Goal: Information Seeking & Learning: Learn about a topic

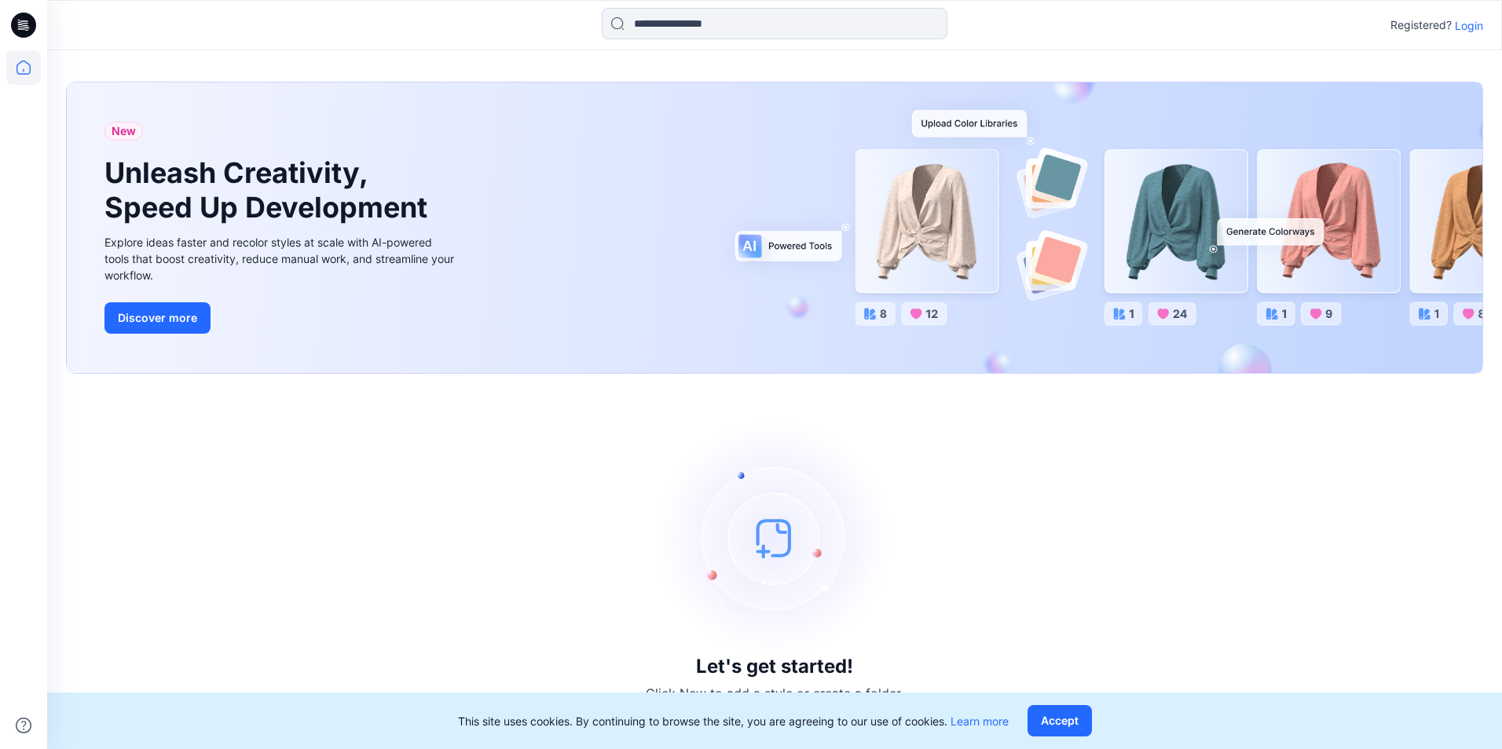
click at [1472, 28] on p "Login" at bounding box center [1469, 25] width 28 height 16
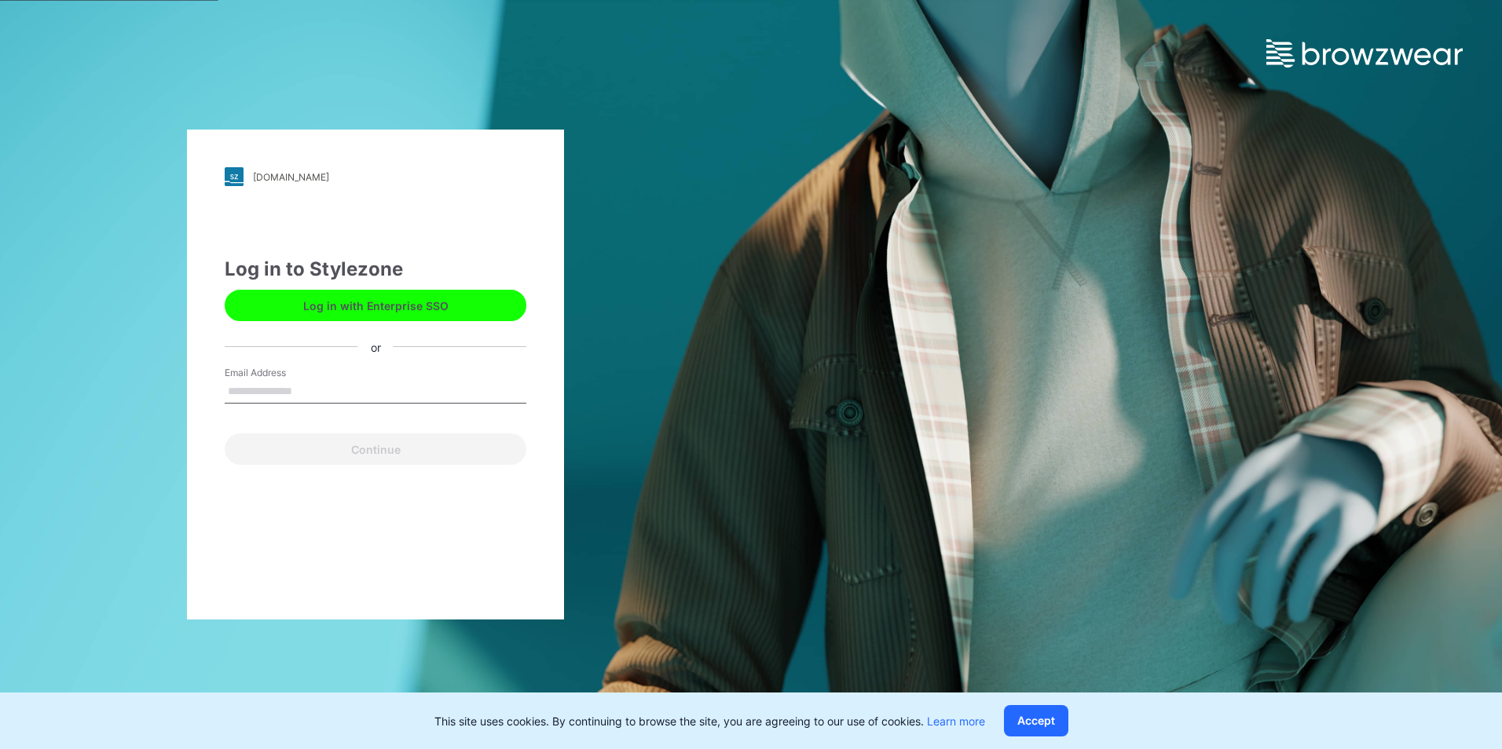
click at [266, 397] on input "Email Address" at bounding box center [376, 392] width 302 height 24
type input "**********"
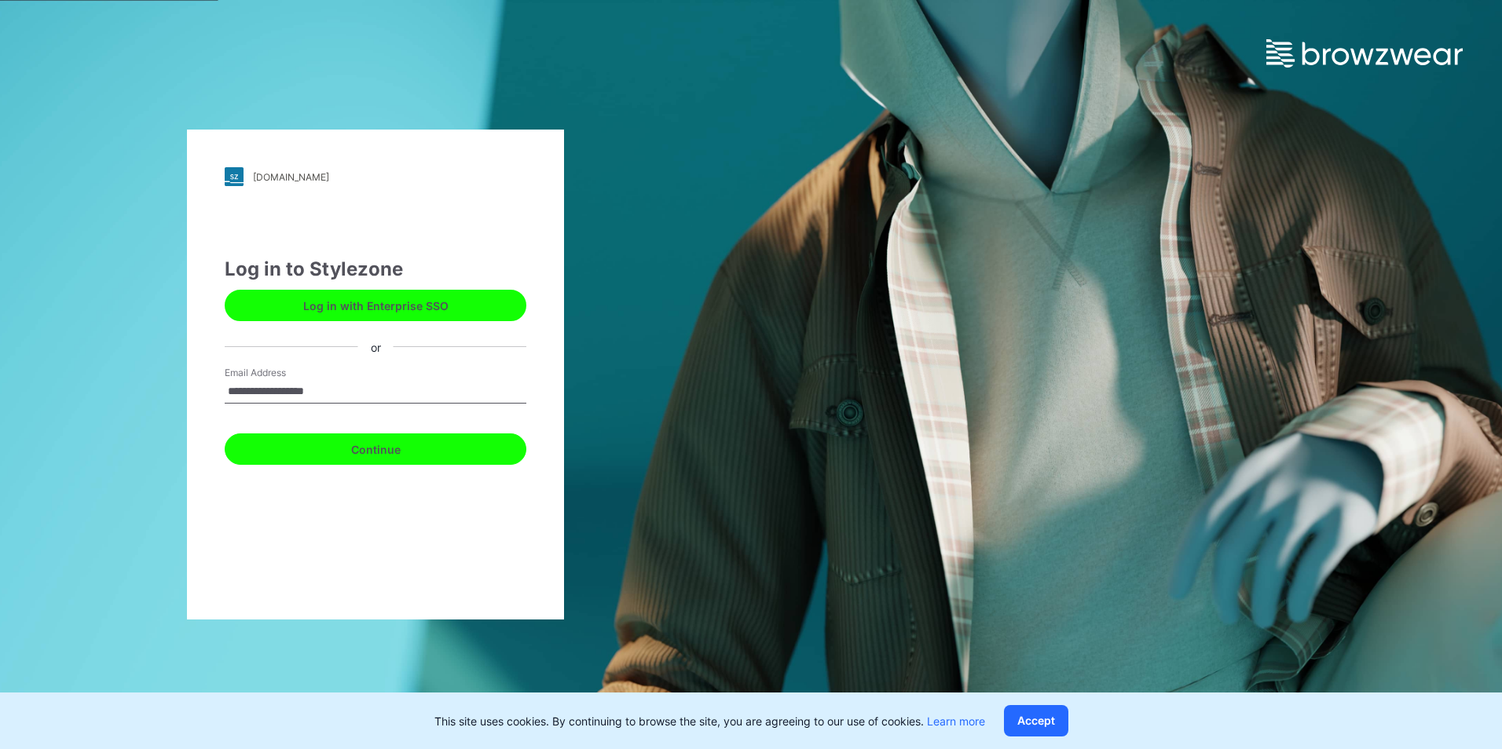
click at [350, 445] on button "Continue" at bounding box center [376, 449] width 302 height 31
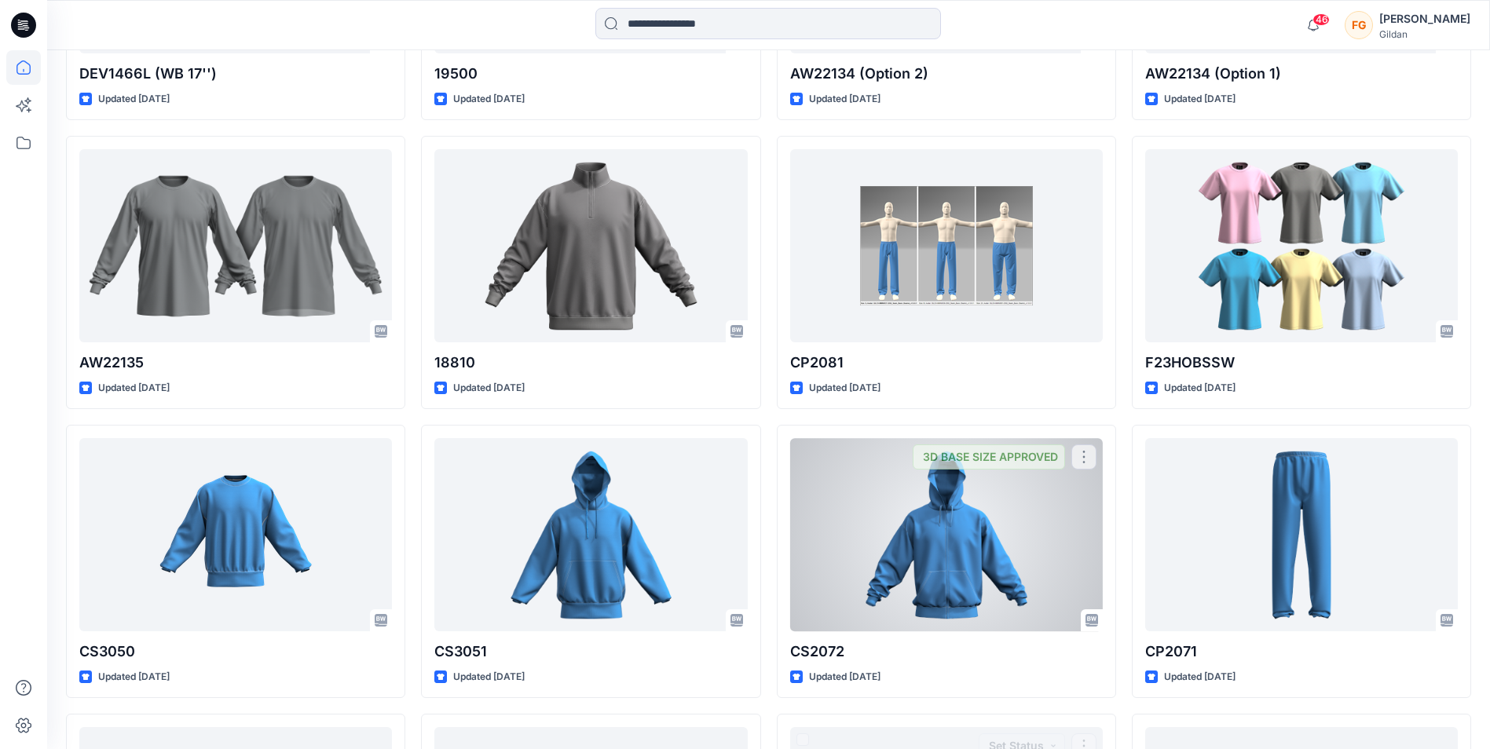
scroll to position [3006, 0]
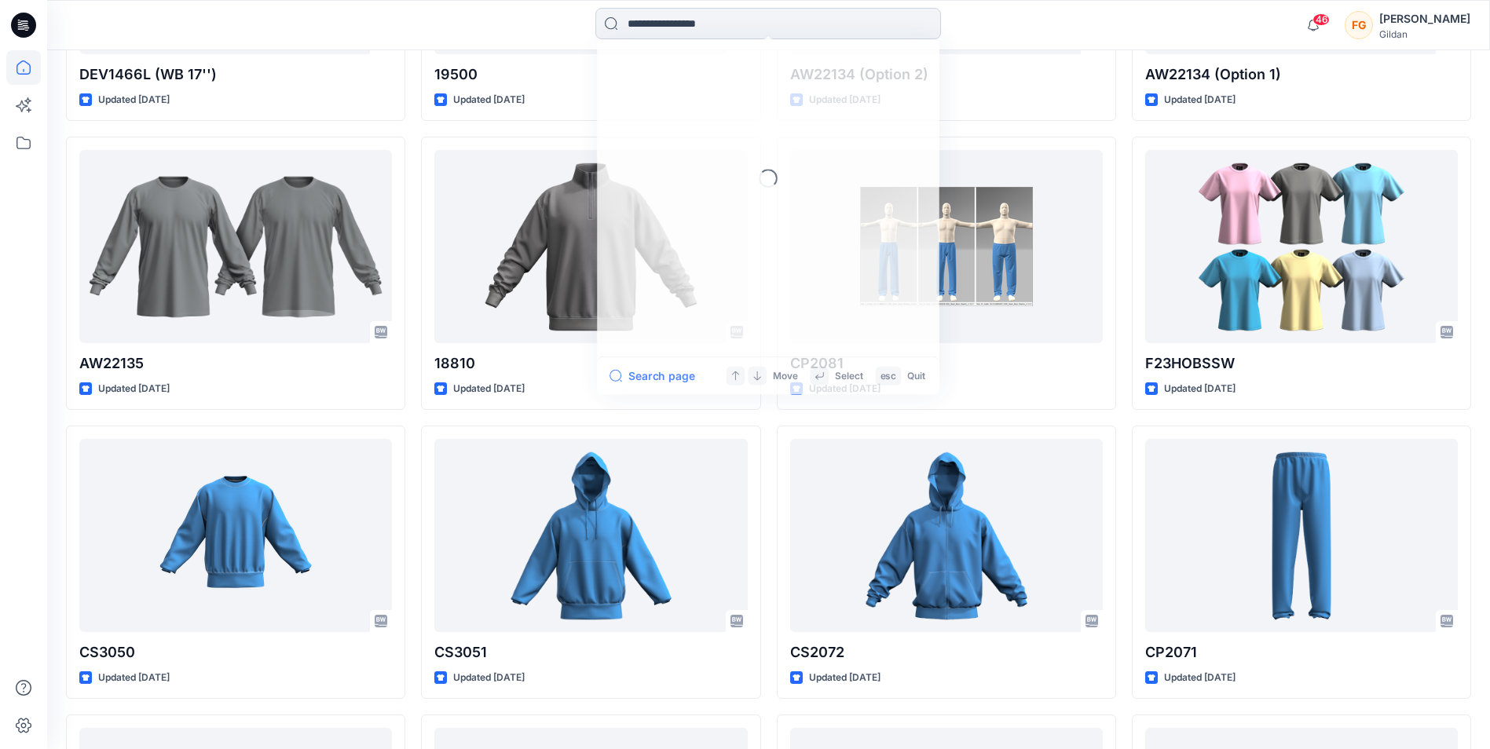
click at [756, 23] on input at bounding box center [768, 23] width 346 height 31
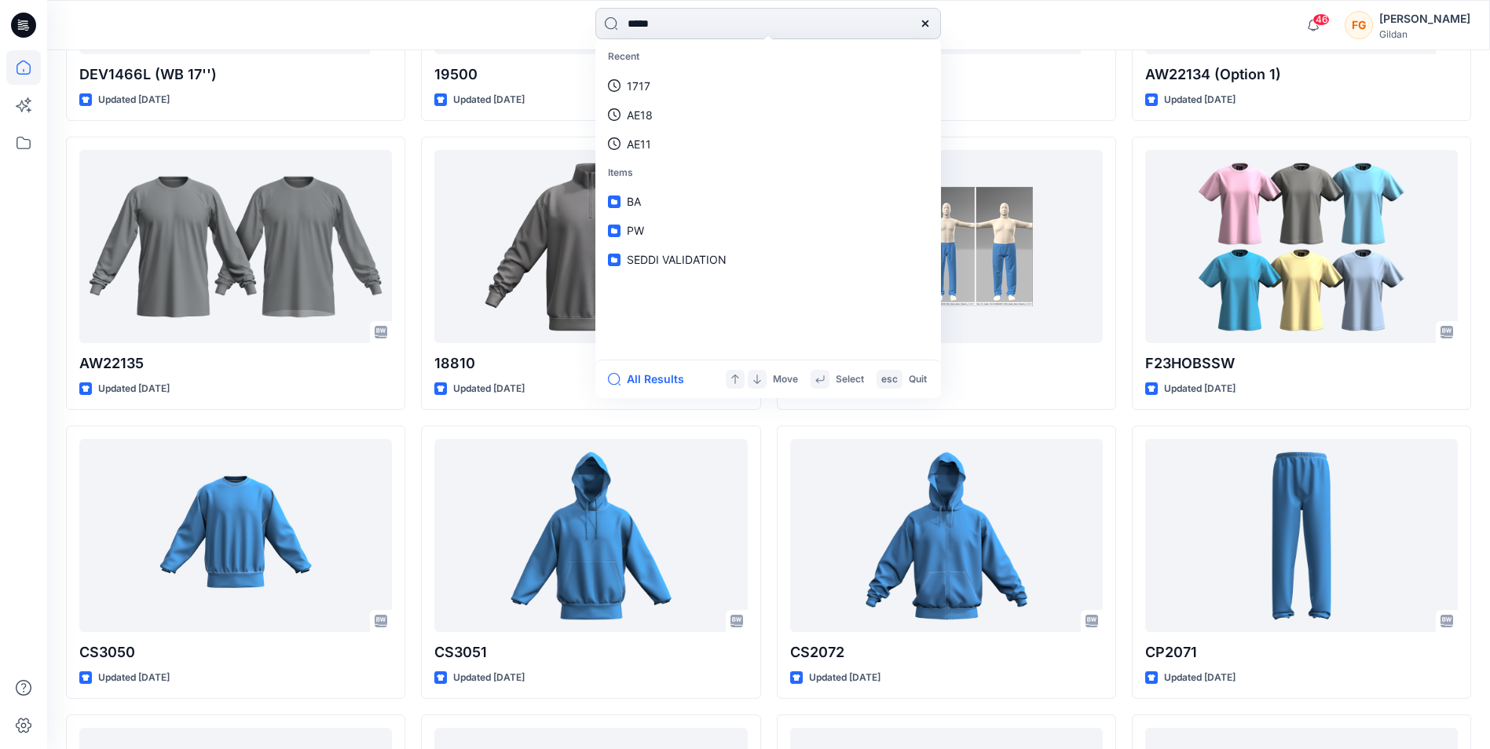
type input "*****"
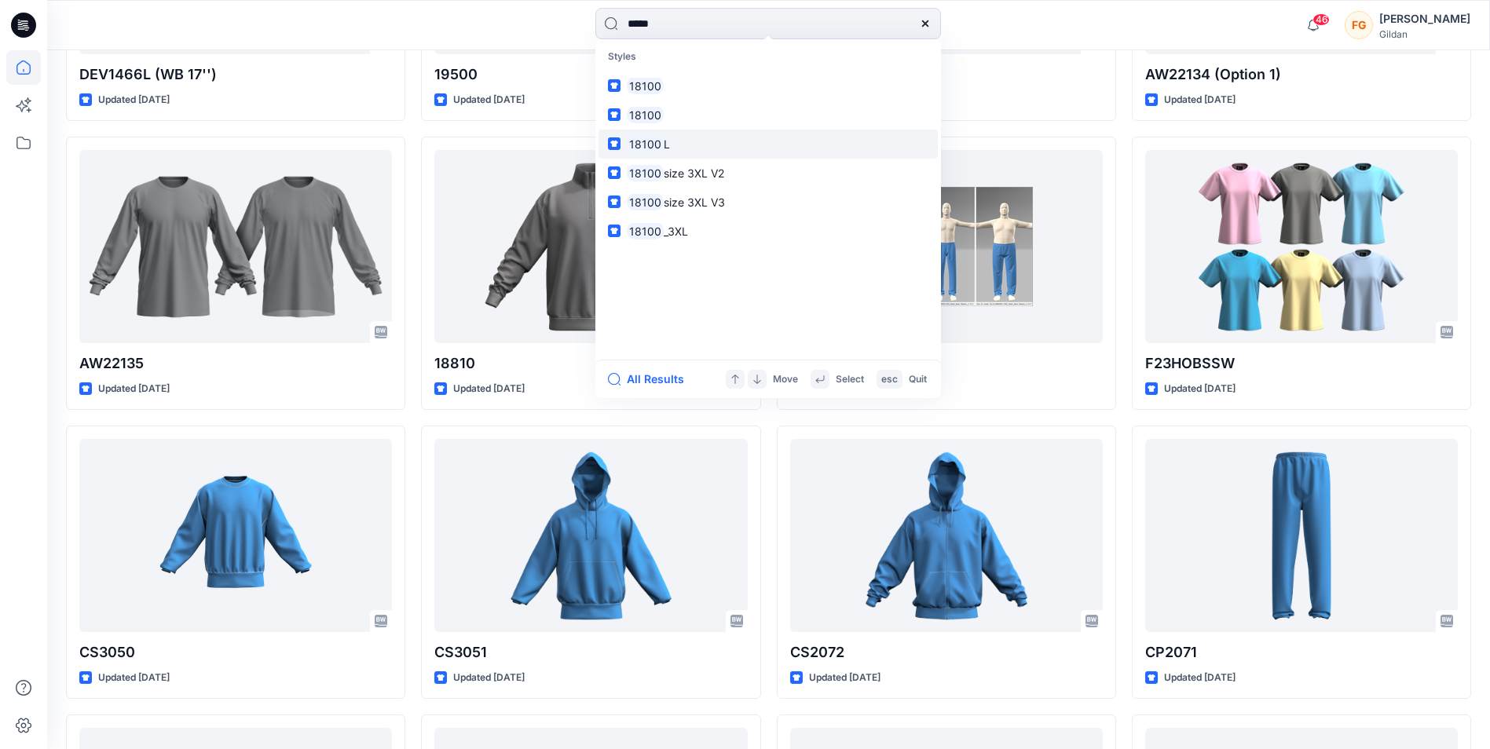
click at [645, 143] on mark "18100" at bounding box center [645, 144] width 37 height 18
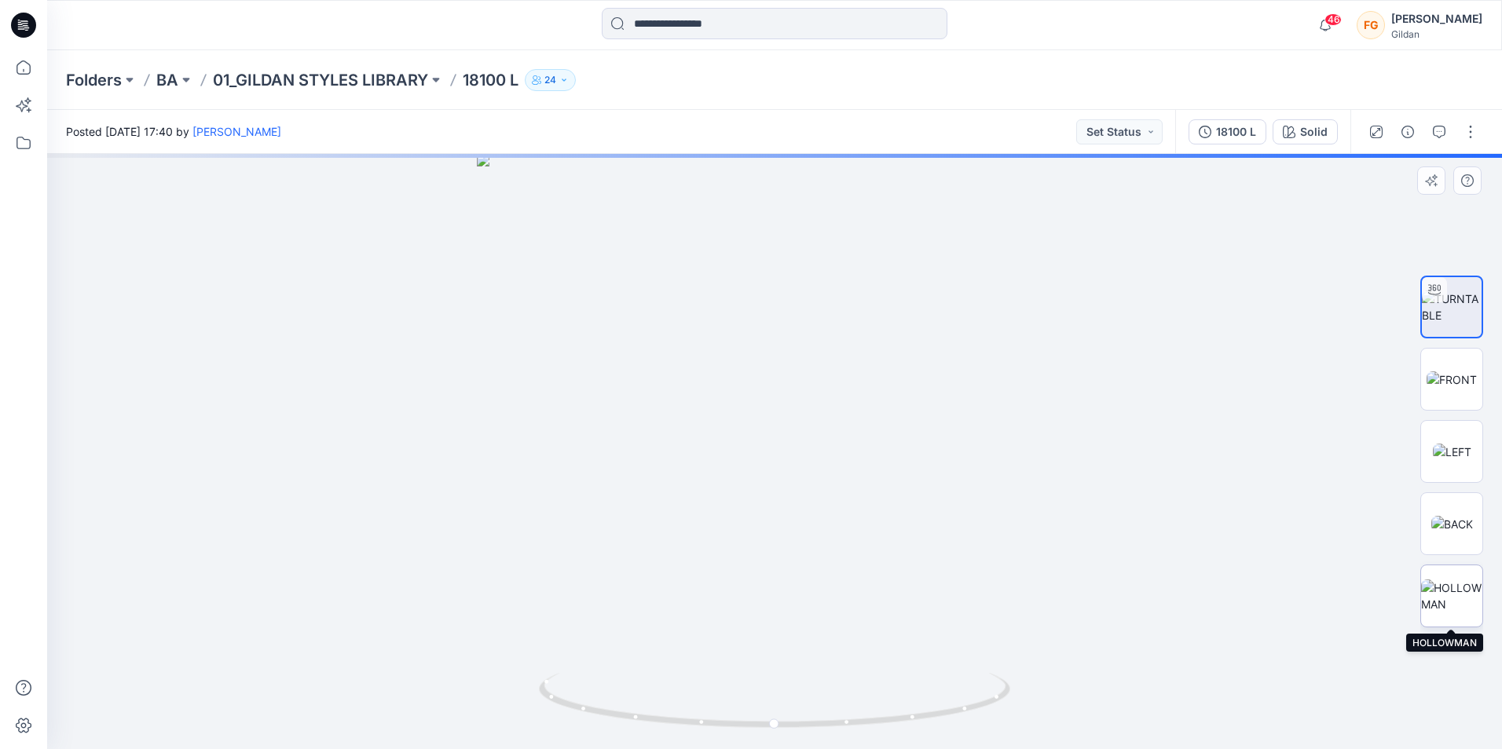
click at [1454, 601] on img at bounding box center [1451, 596] width 61 height 33
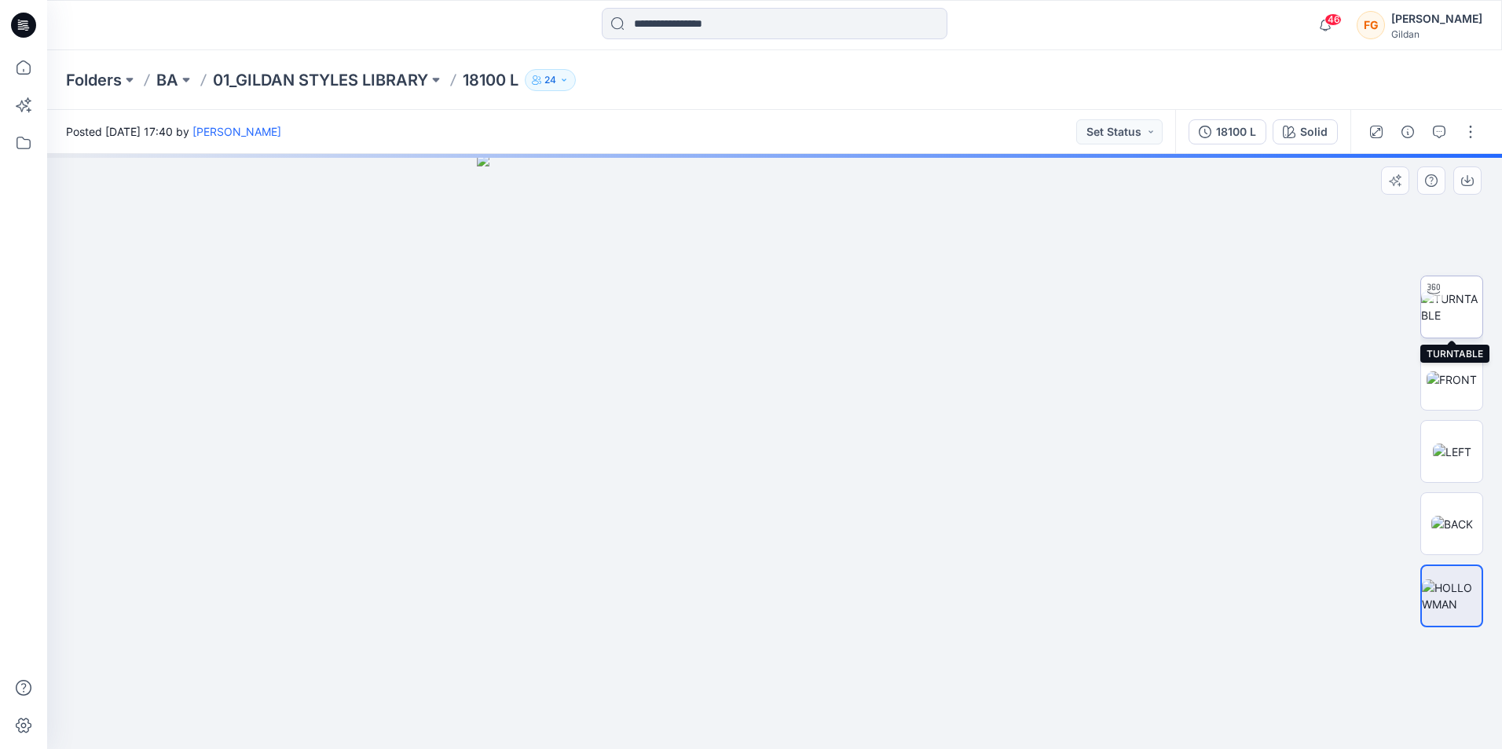
click at [1466, 302] on img at bounding box center [1451, 307] width 61 height 33
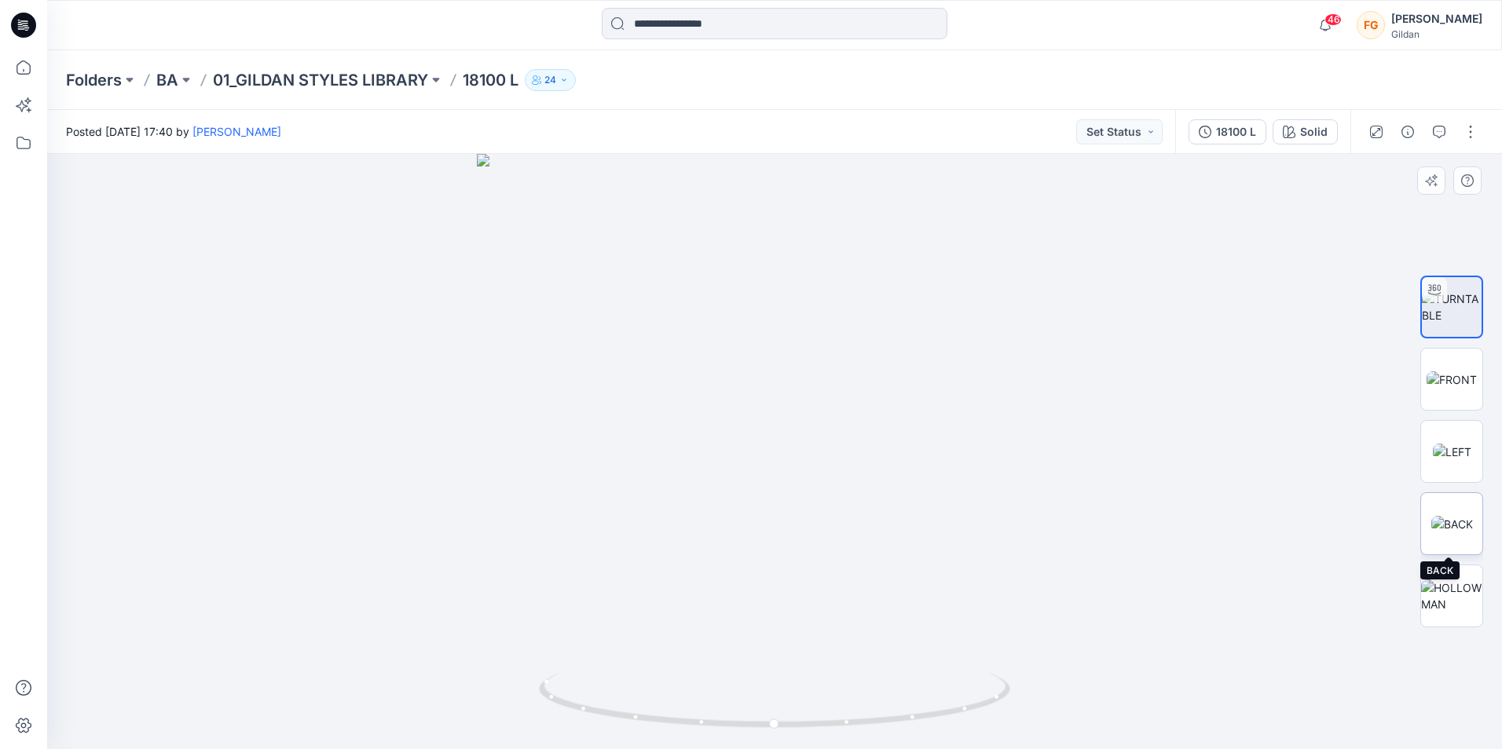
click at [1460, 522] on img at bounding box center [1452, 524] width 42 height 16
click at [1454, 452] on img at bounding box center [1452, 452] width 38 height 16
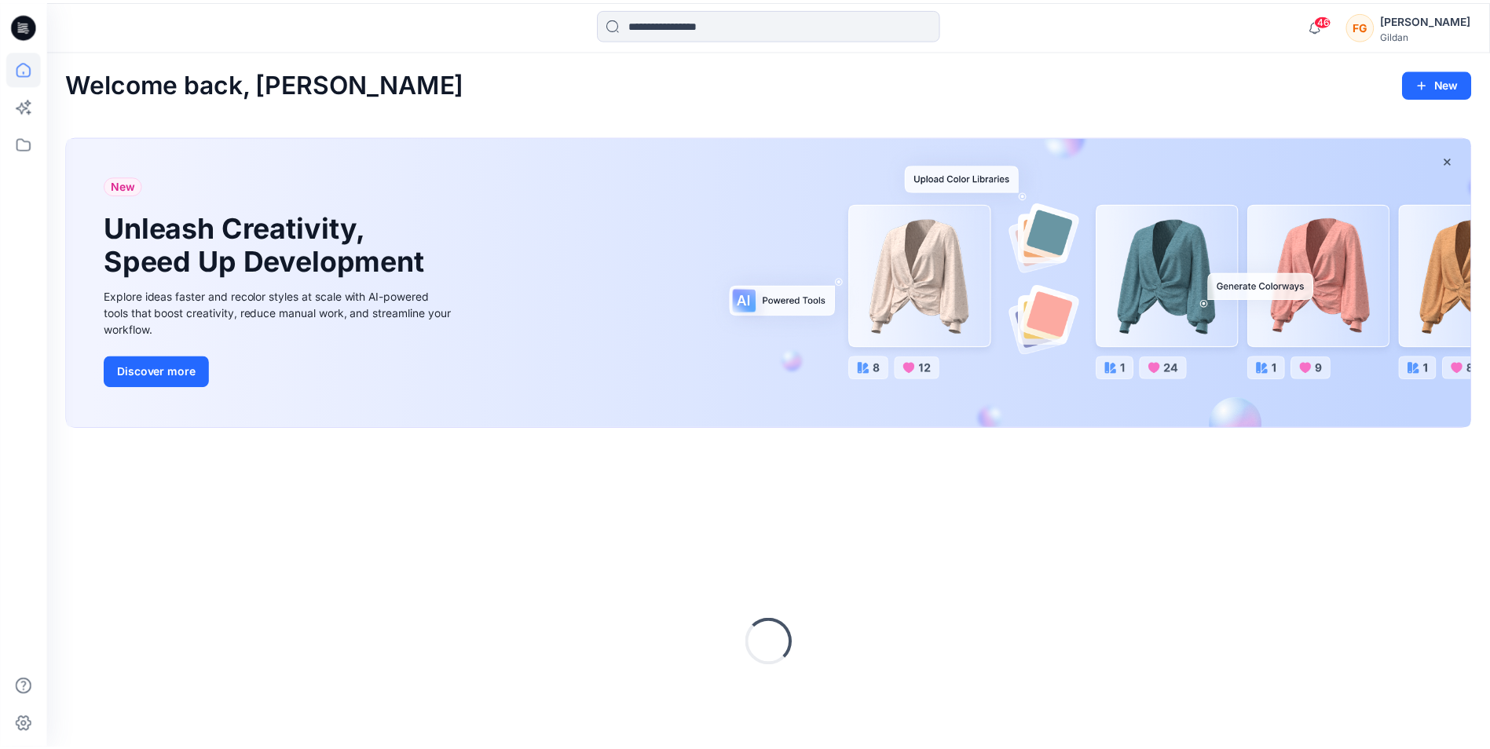
scroll to position [107, 0]
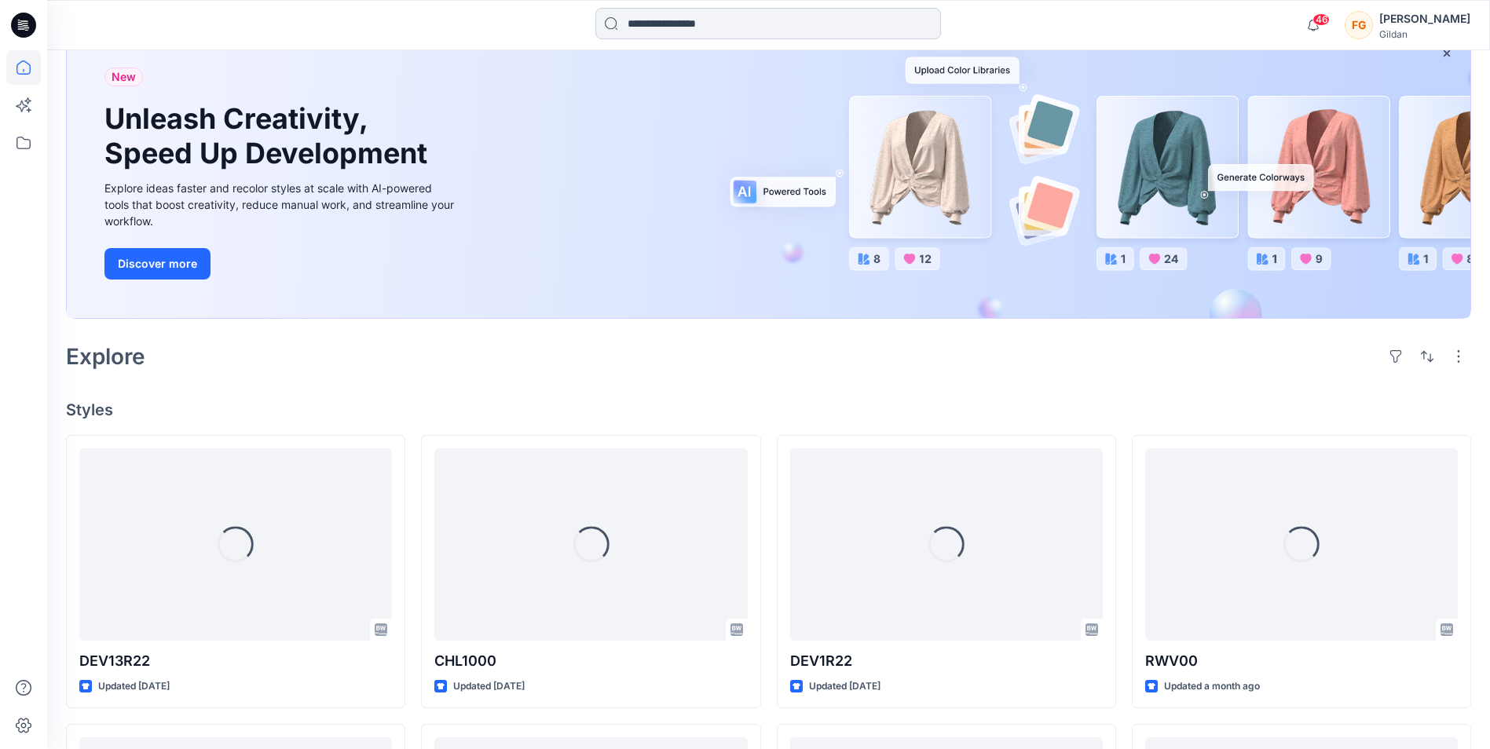
click at [723, 29] on input at bounding box center [768, 23] width 346 height 31
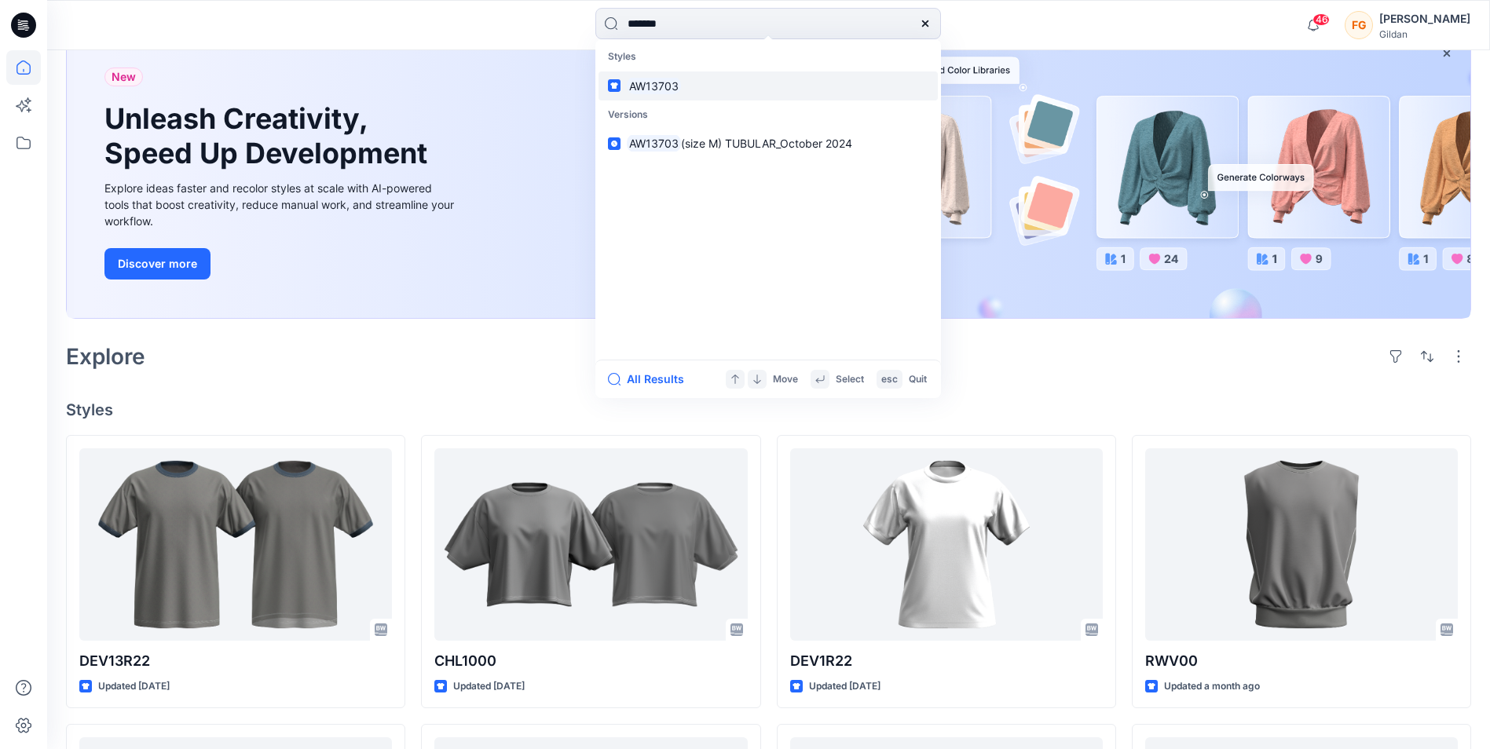
type input "*******"
click at [668, 91] on mark "AW13703" at bounding box center [654, 86] width 54 height 18
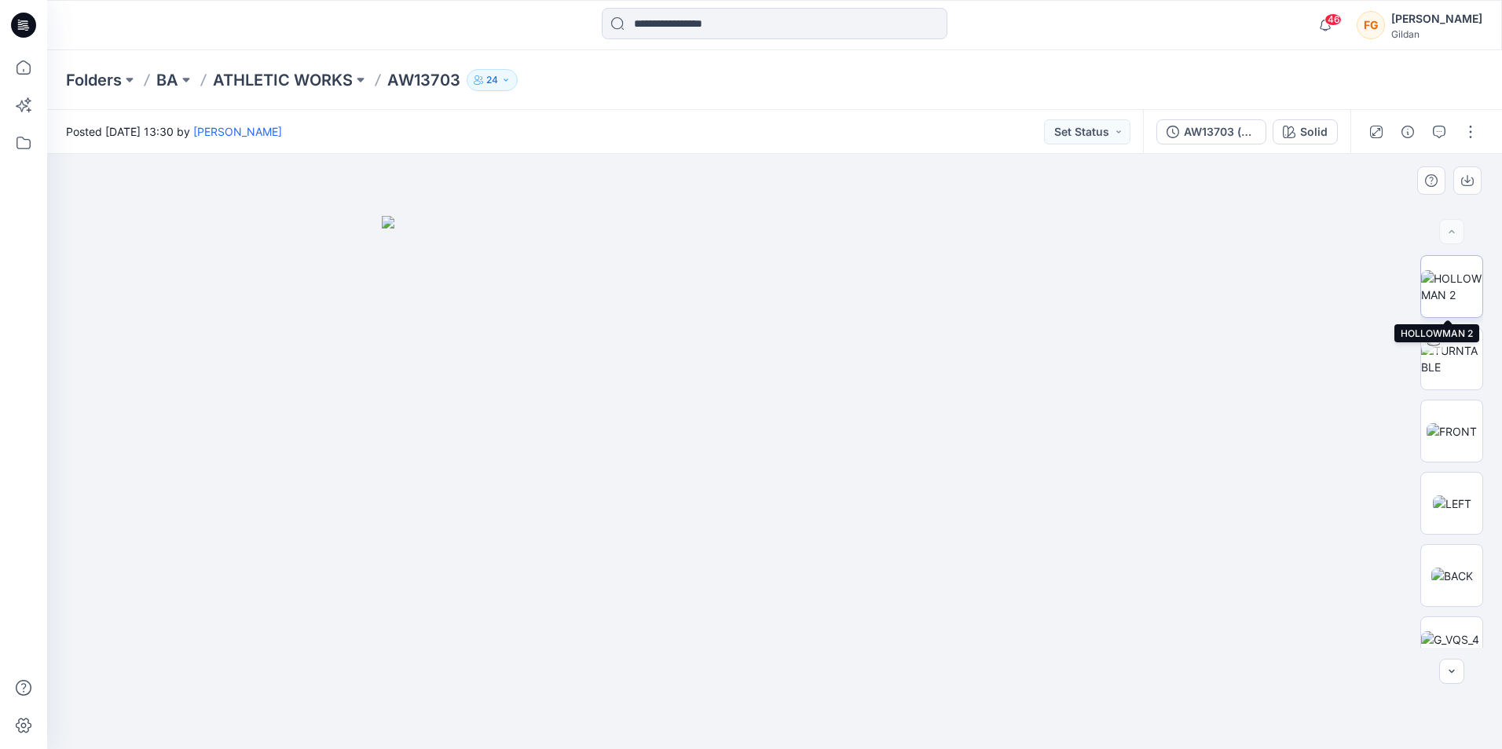
click at [1456, 290] on img at bounding box center [1451, 286] width 61 height 33
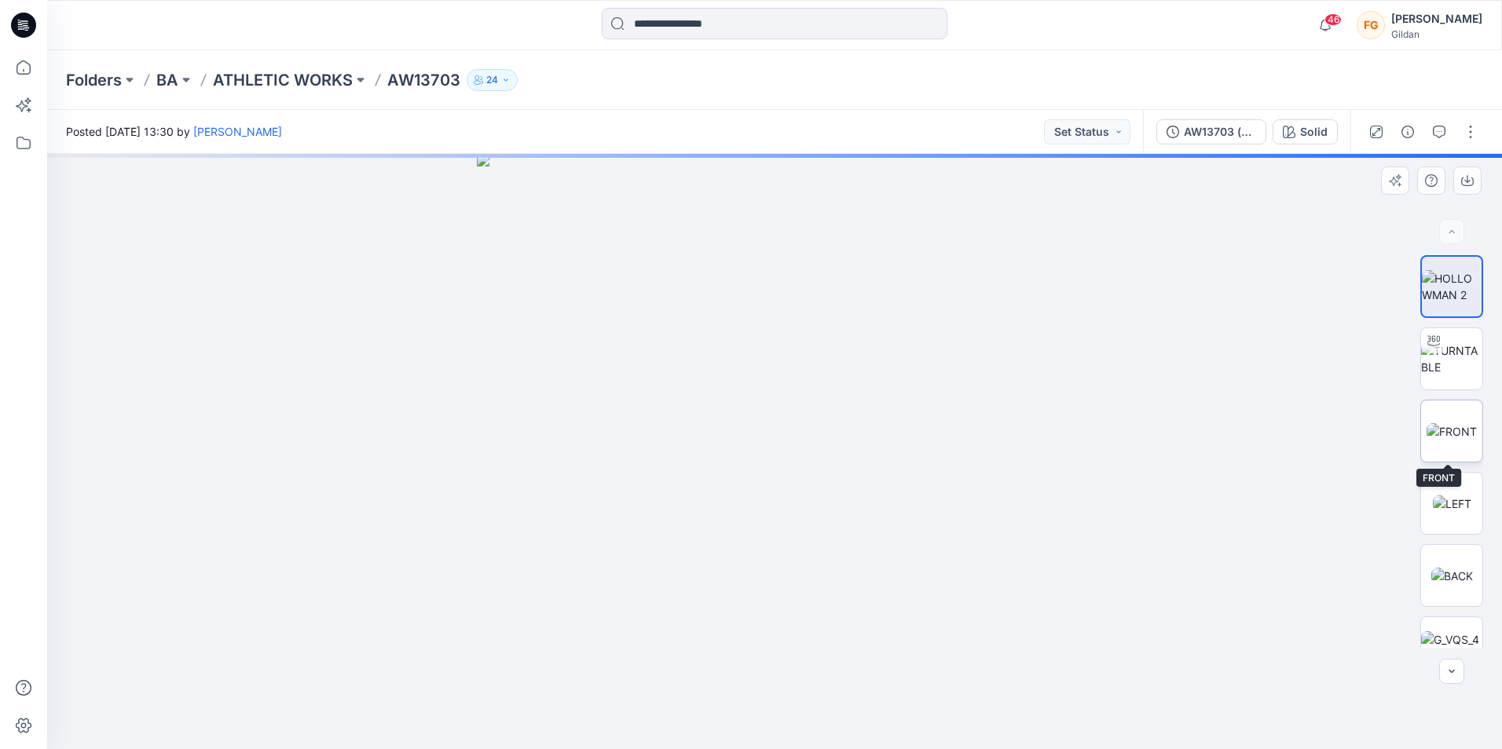
click at [1453, 429] on img at bounding box center [1451, 431] width 50 height 16
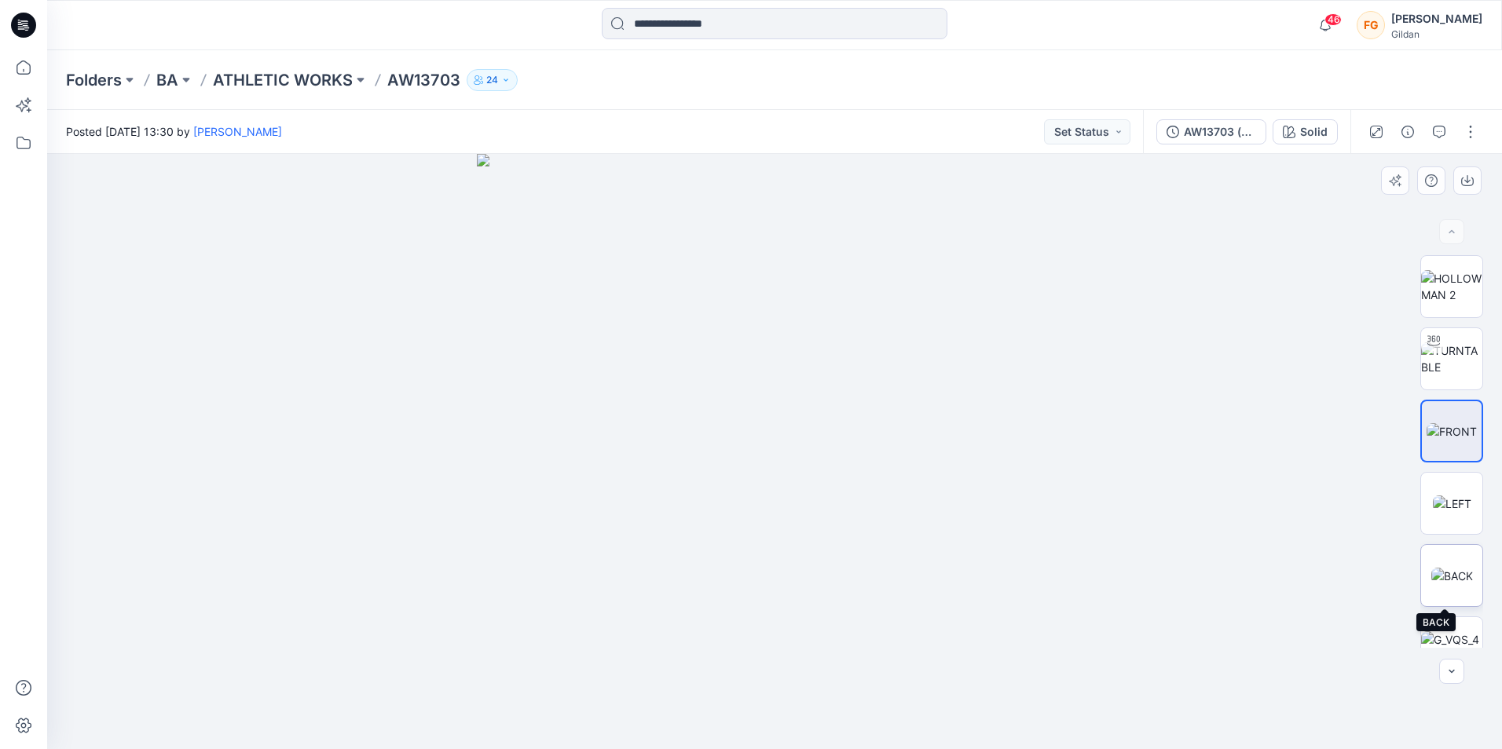
click at [1461, 575] on img at bounding box center [1452, 576] width 42 height 16
click at [1440, 499] on img at bounding box center [1452, 504] width 38 height 16
